Goal: Communication & Community: Answer question/provide support

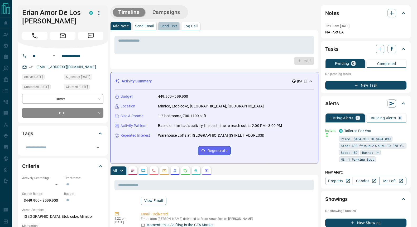
click at [173, 26] on p "Send Text" at bounding box center [168, 26] width 17 height 4
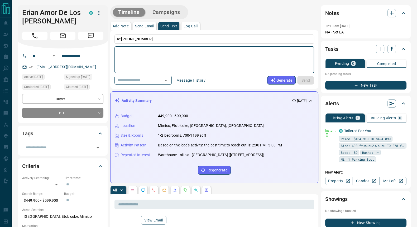
click at [125, 54] on textarea at bounding box center [214, 60] width 192 height 22
paste textarea "**********"
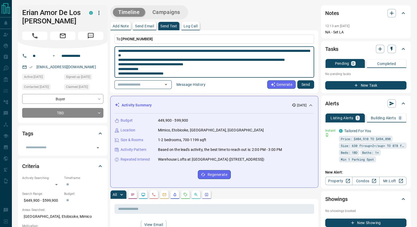
drag, startPoint x: 123, startPoint y: 51, endPoint x: 151, endPoint y: 69, distance: 33.3
click at [123, 51] on textarea "**********" at bounding box center [214, 62] width 192 height 27
type textarea "**********"
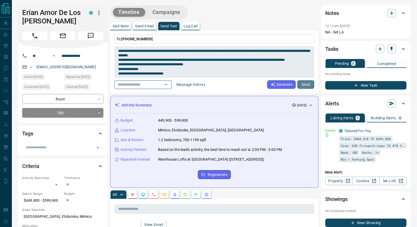
click at [304, 83] on button "Send" at bounding box center [305, 84] width 17 height 8
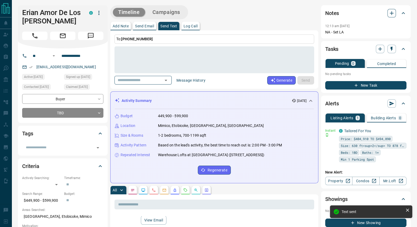
click at [392, 12] on icon "button" at bounding box center [392, 13] width 6 height 6
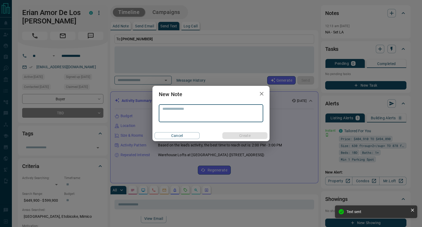
scroll to position [90, 0]
click at [177, 114] on textarea at bounding box center [210, 113] width 97 height 13
type textarea "*****"
click at [237, 135] on button "Create" at bounding box center [244, 135] width 45 height 7
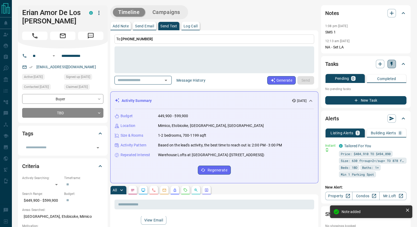
click at [394, 64] on icon "button" at bounding box center [391, 63] width 5 height 5
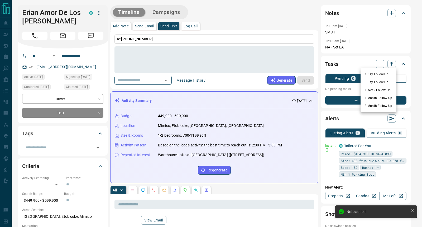
drag, startPoint x: 379, startPoint y: 74, endPoint x: 383, endPoint y: 73, distance: 4.2
click at [379, 74] on li "1 Day Follow-Up" at bounding box center [379, 74] width 36 height 8
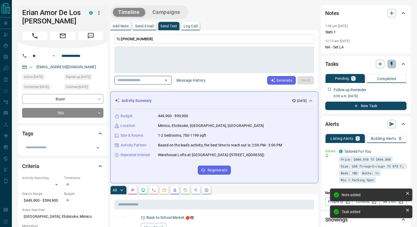
click at [392, 65] on icon "button" at bounding box center [391, 63] width 5 height 5
click at [393, 63] on icon "button" at bounding box center [391, 63] width 5 height 5
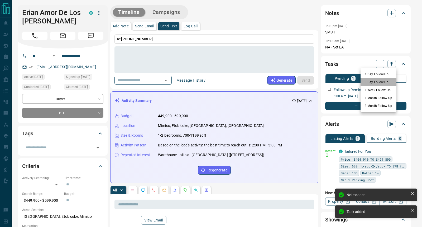
click at [377, 82] on li "3 Day Follow-Up" at bounding box center [379, 82] width 36 height 8
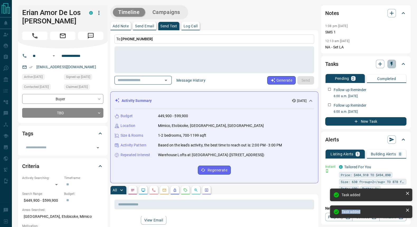
click at [393, 65] on icon "button" at bounding box center [391, 63] width 5 height 5
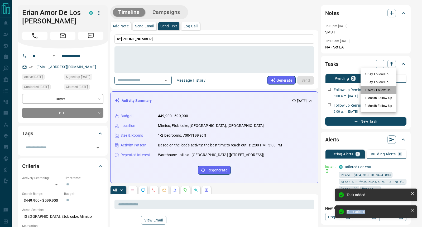
click at [377, 89] on li "1 Week Follow-Up" at bounding box center [379, 90] width 36 height 8
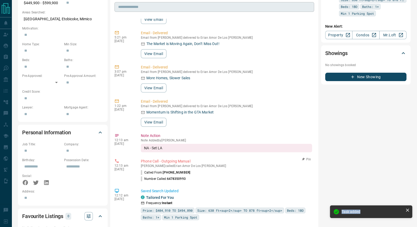
scroll to position [0, 0]
